Goal: Task Accomplishment & Management: Use online tool/utility

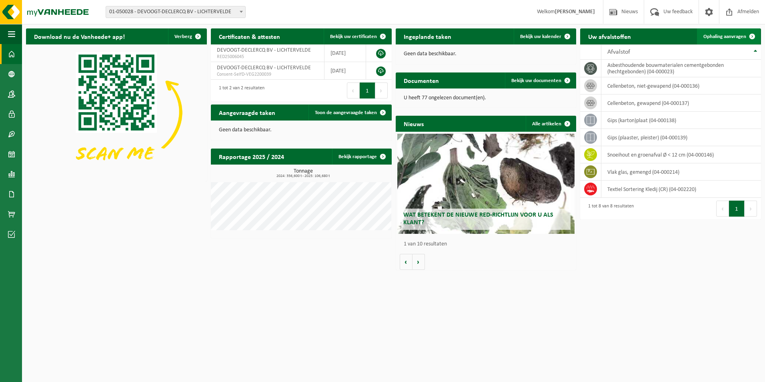
click at [717, 39] on span "Ophaling aanvragen" at bounding box center [724, 36] width 43 height 5
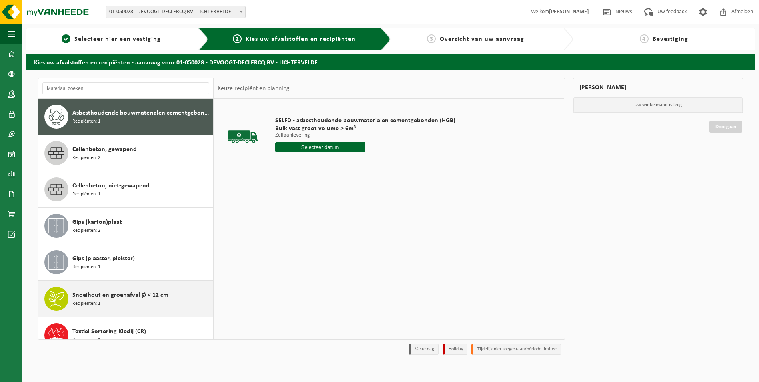
click at [99, 300] on span "Recipiënten: 1" at bounding box center [86, 304] width 28 height 8
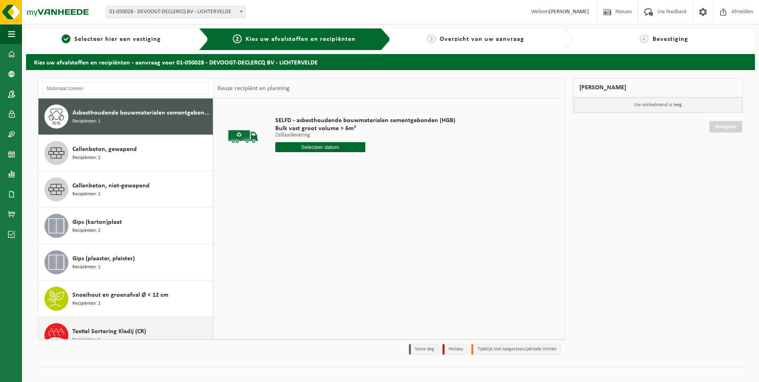
scroll to position [50, 0]
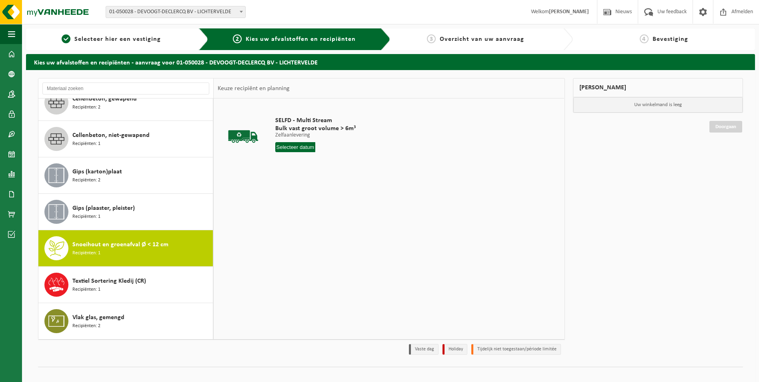
click at [166, 247] on div "Snoeihout en groenafval Ø < 12 cm Recipiënten: 1" at bounding box center [141, 248] width 138 height 24
click at [308, 143] on input "text" at bounding box center [295, 147] width 40 height 10
click at [339, 202] on div "12" at bounding box center [339, 205] width 14 height 13
type input "Van 2025-09-12"
click at [311, 180] on button "In winkelmand" at bounding box center [298, 177] width 44 height 13
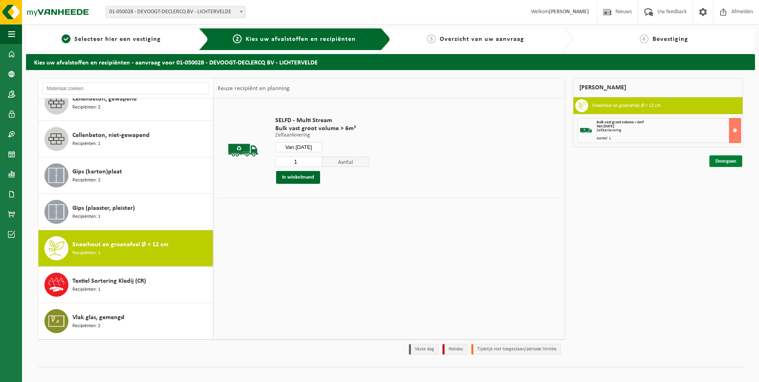
click at [732, 162] on link "Doorgaan" at bounding box center [725, 161] width 33 height 12
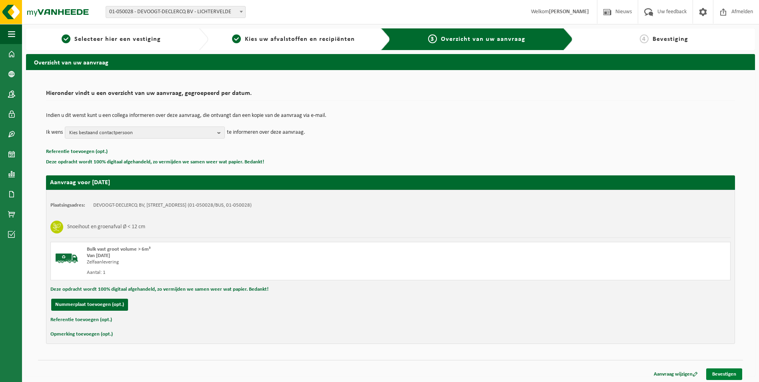
click at [726, 371] on link "Bevestigen" at bounding box center [724, 374] width 36 height 12
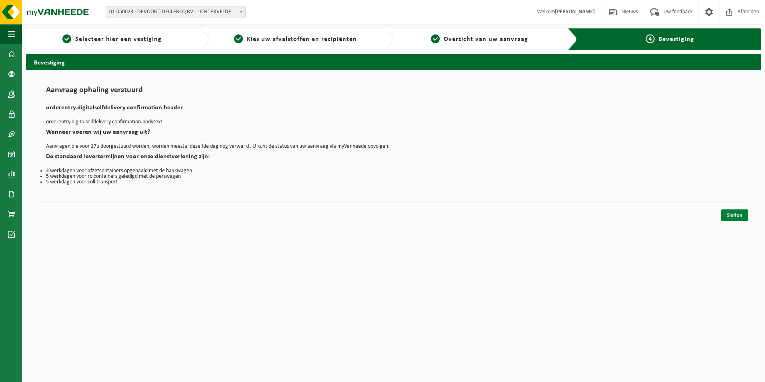
click at [730, 220] on link "Sluiten" at bounding box center [734, 215] width 27 height 12
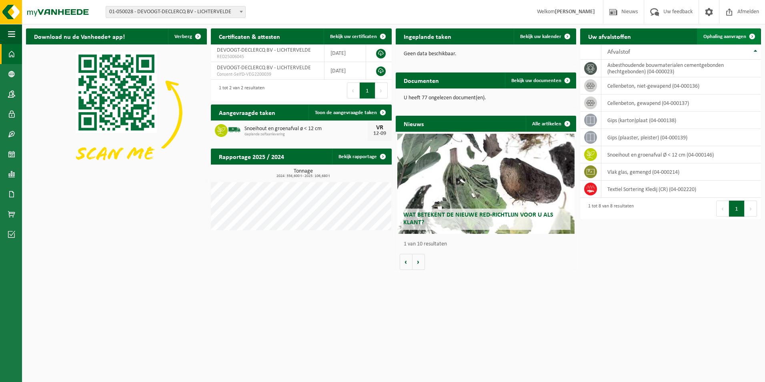
click at [721, 38] on span "Ophaling aanvragen" at bounding box center [724, 36] width 43 height 5
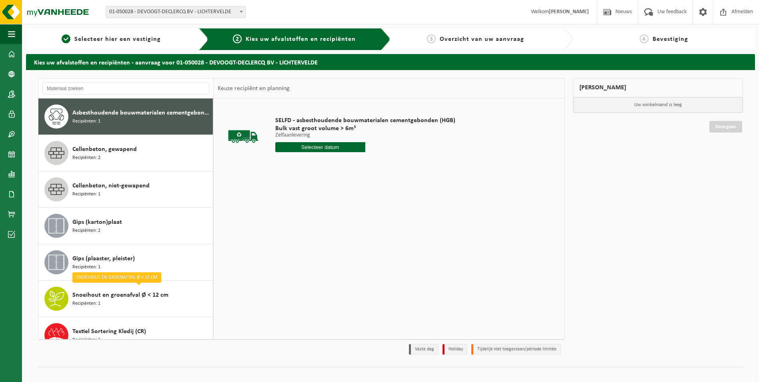
click at [126, 111] on span "Asbesthoudende bouwmaterialen cementgebonden (hechtgebonden)" at bounding box center [141, 113] width 138 height 10
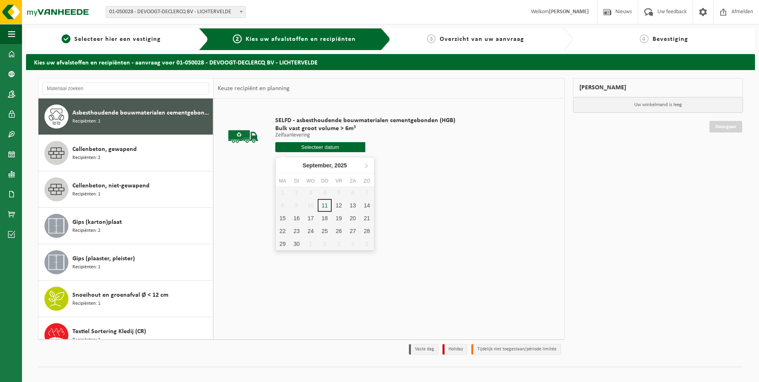
click at [312, 149] on input "text" at bounding box center [320, 147] width 90 height 10
click at [340, 206] on div "12" at bounding box center [339, 205] width 14 height 13
type input "Van [DATE]"
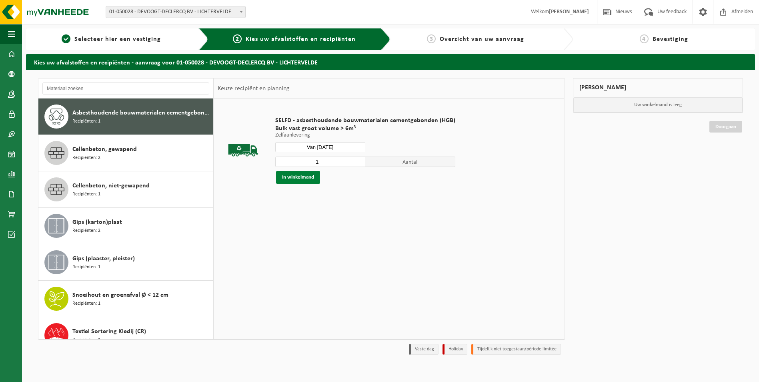
click at [298, 178] on button "In winkelmand" at bounding box center [298, 177] width 44 height 13
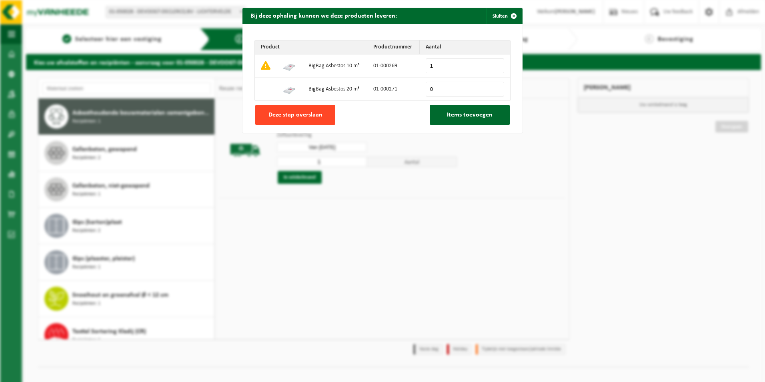
click at [292, 114] on span "Deze stap overslaan" at bounding box center [295, 115] width 54 height 6
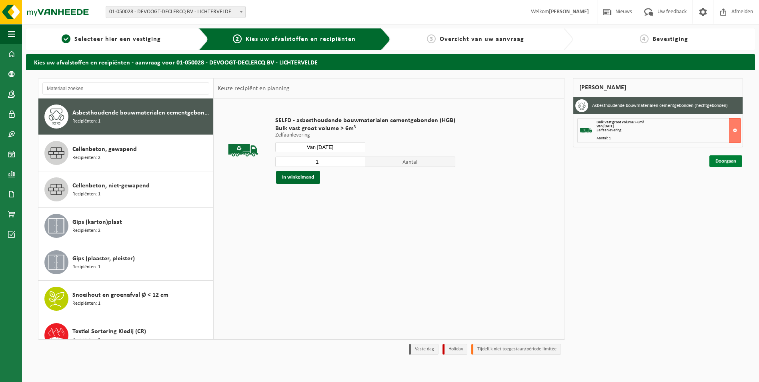
click at [723, 162] on link "Doorgaan" at bounding box center [725, 161] width 33 height 12
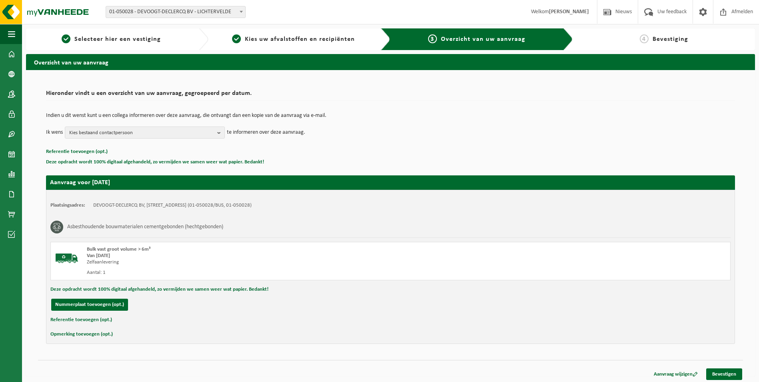
scroll to position [2, 0]
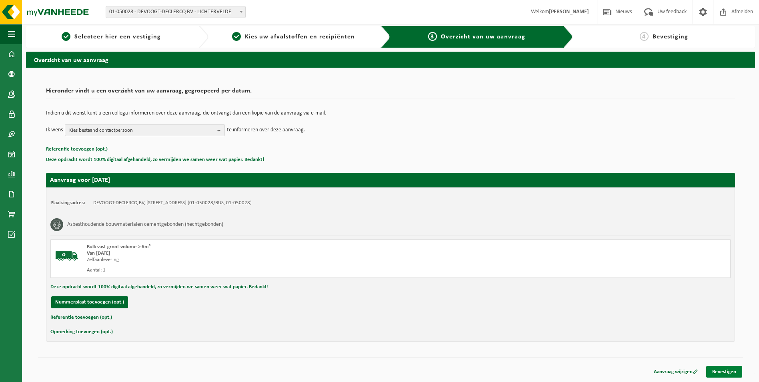
click at [721, 372] on link "Bevestigen" at bounding box center [724, 372] width 36 height 12
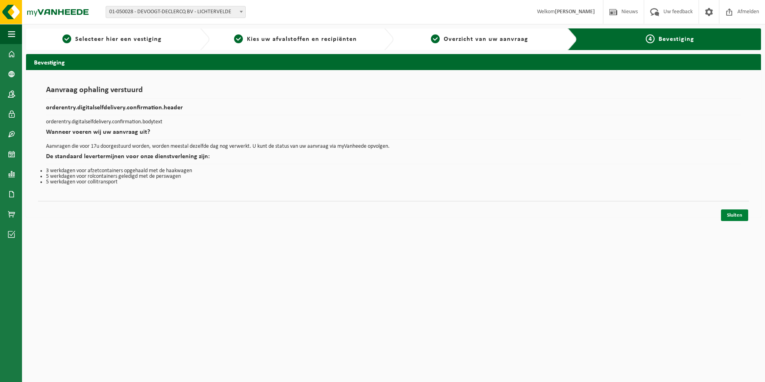
click at [739, 218] on link "Sluiten" at bounding box center [734, 215] width 27 height 12
